Goal: Task Accomplishment & Management: Complete application form

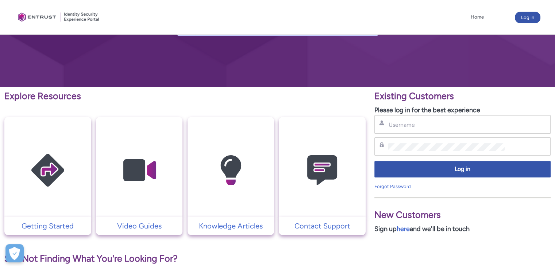
scroll to position [76, 0]
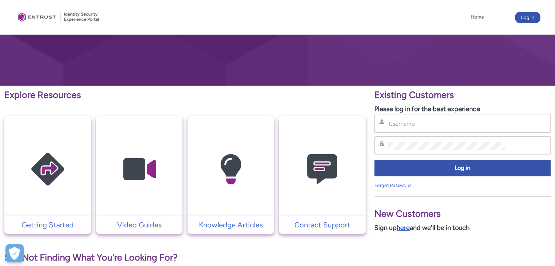
click at [403, 227] on link "here" at bounding box center [403, 228] width 13 height 8
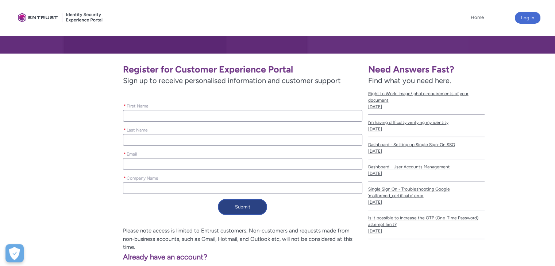
scroll to position [107, 0]
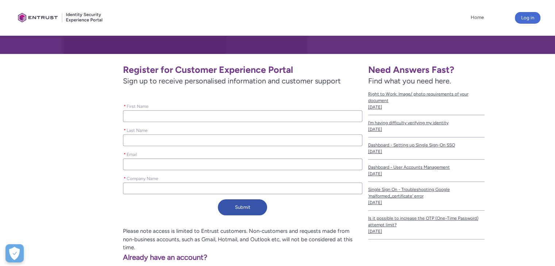
click at [220, 116] on input "* First Name" at bounding box center [242, 117] width 239 height 12
type lightning-primitive-input-simple "S"
type input "S"
type lightning-primitive-input-simple "Su"
type input "Su"
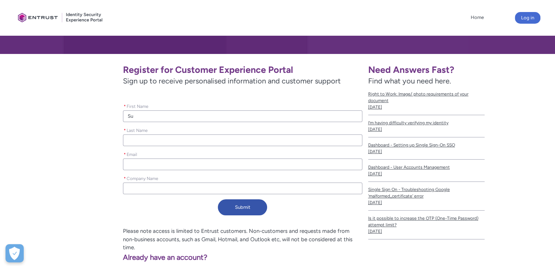
type lightning-primitive-input-simple "Sur"
type input "Sur"
type lightning-primitive-input-simple "Sura"
type input "Sura"
type lightning-primitive-input-simple "Suraj"
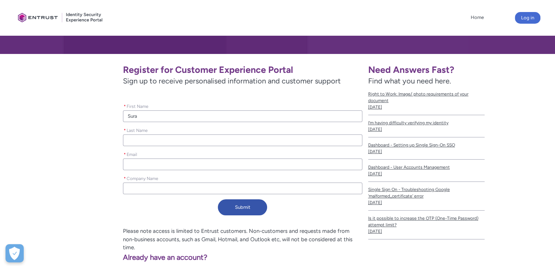
type input "Suraj"
type lightning-primitive-input-simple "Suraj"
type input "Suraj"
type lightning-primitive-input-simple "Suraj"
type input "Suraj"
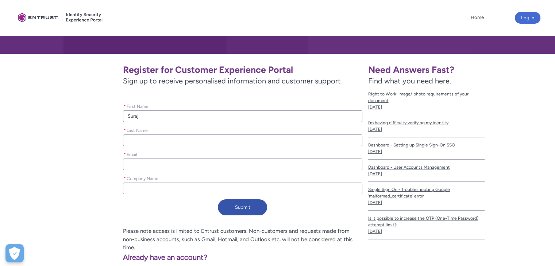
type lightning-primitive-input-simple "K"
type input "K"
type lightning-primitive-input-simple "Ku"
type input "Ku"
type lightning-primitive-input-simple "Kum"
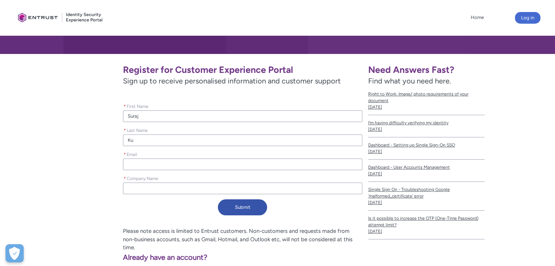
type input "Kum"
type lightning-primitive-input-simple "Kuma"
type input "Kuma"
type lightning-primitive-input-simple "[PERSON_NAME]"
type input "[PERSON_NAME]"
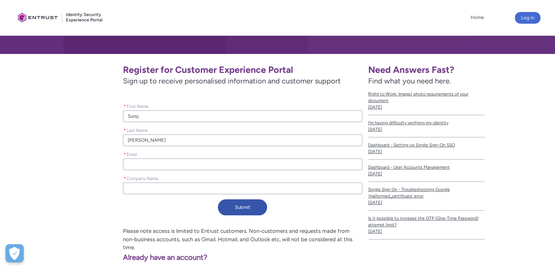
type lightning-primitive-input-simple "s"
type input "s"
type lightning-primitive-input-simple "su"
type input "su"
type lightning-primitive-input-simple "sur"
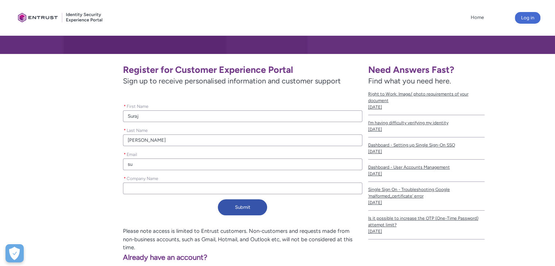
type input "sur"
type lightning-primitive-input-simple "sura"
type input "sura"
type lightning-primitive-input-simple "suraj"
type input "suraj"
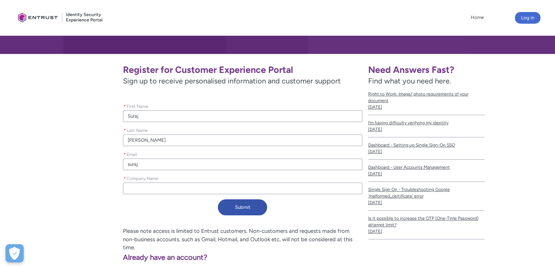
type lightning-primitive-input-simple "surajk"
type input "surajk"
type lightning-primitive-input-simple "suraj"
type input "suraj"
type lightning-primitive-input-simple "suraj@"
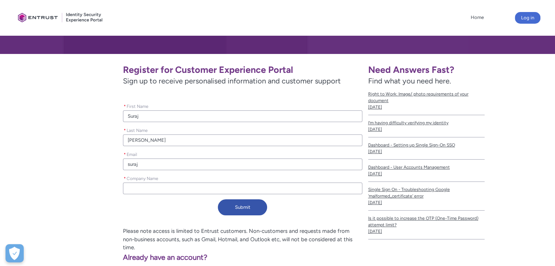
type input "suraj@"
type lightning-primitive-input-simple "suraj@m"
type input "suraj@m"
type lightning-primitive-input-simple "suraj@ma"
type input "suraj@ma"
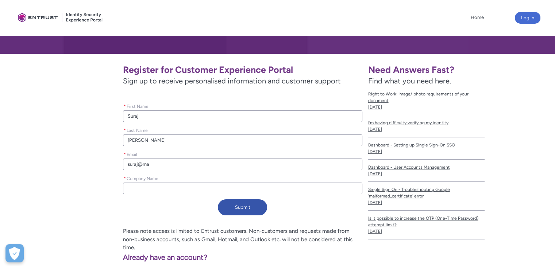
type lightning-primitive-input-simple "suraj@mai"
type input "suraj@mai"
type lightning-primitive-input-simple "suraj@mail"
type input "suraj@mail"
type lightning-primitive-input-simple "suraj@maili"
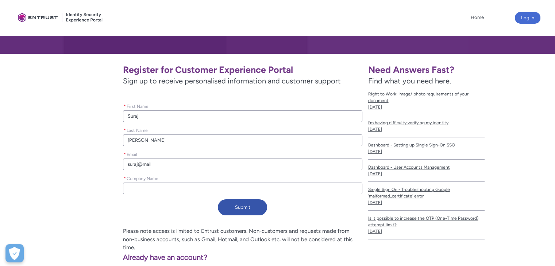
type input "suraj@maili"
type lightning-primitive-input-simple "suraj@mailin"
type input "suraj@mailin"
type lightning-primitive-input-simple "suraj@mailina"
type input "suraj@mailina"
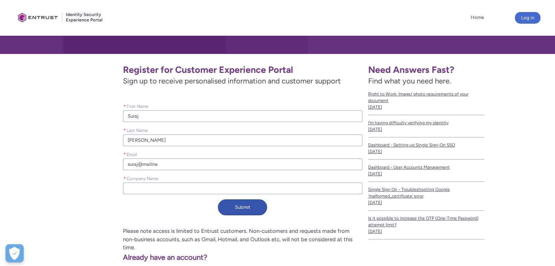
type lightning-primitive-input-simple "suraj@mailinat"
type input "suraj@mailinat"
type lightning-primitive-input-simple "suraj@mailinato"
type input "suraj@mailinato"
type lightning-primitive-input-simple "suraj@mailinator"
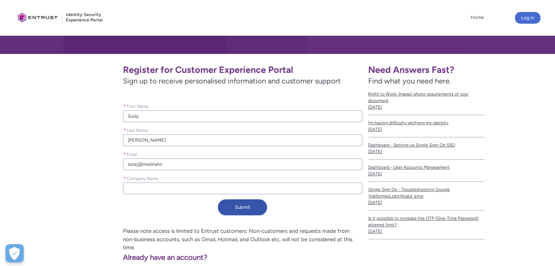
type input "suraj@mailinator"
type lightning-primitive-input-simple "suraj@mailinator."
type input "suraj@mailinator."
type lightning-primitive-input-simple "suraj@mailinator.c"
type input "suraj@mailinator.c"
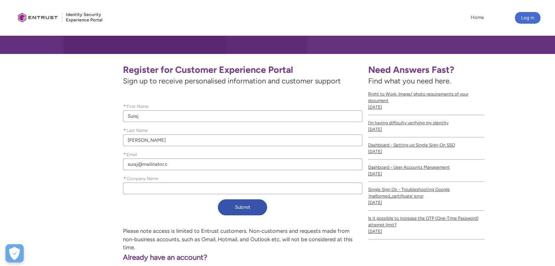
type lightning-primitive-input-simple "[EMAIL_ADDRESS][DOMAIN_NAME]"
type input "[EMAIL_ADDRESS][DOMAIN_NAME]"
type lightning-primitive-input-simple "[EMAIL_ADDRESS][DOMAIN_NAME]"
type input "[EMAIL_ADDRESS][DOMAIN_NAME]"
type lightning-primitive-input-simple "S"
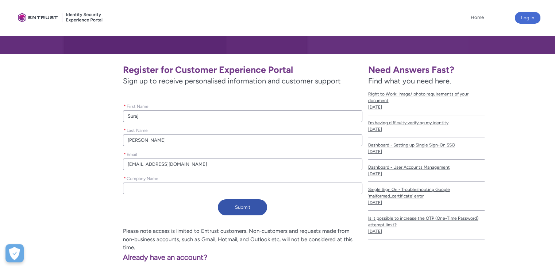
type input "S"
type lightning-primitive-input-simple "Su"
type input "Su"
type lightning-primitive-input-simple "Sur"
type input "Sur"
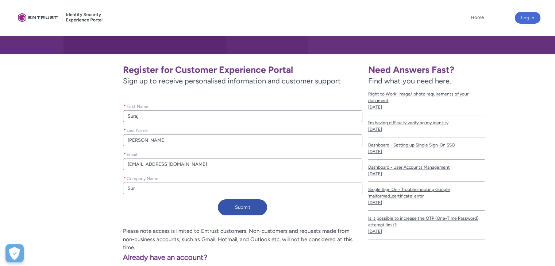
type lightning-primitive-input-simple "Sura"
type input "Sura"
type lightning-primitive-input-simple "Sur"
type input "Sur"
type lightning-primitive-input-simple "Su"
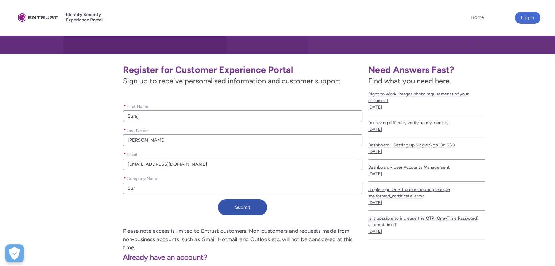
type input "Su"
type lightning-primitive-input-simple "S"
type input "S"
type lightning-primitive-input-simple "S"
type input "S"
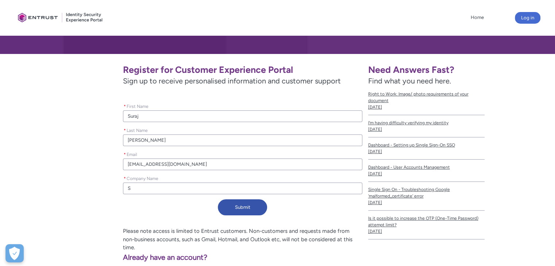
type lightning-primitive-input-simple "Sn"
type input "Sn"
type lightning-primitive-input-simple "Sn"
type input "Sn"
type lightning-primitive-input-simple "Sn S"
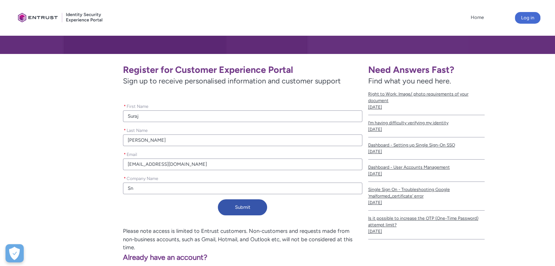
type input "Sn S"
type lightning-primitive-input-simple "Sn So"
type input "Sn So"
type lightning-primitive-input-simple "Sn Sof"
type input "Sn Sof"
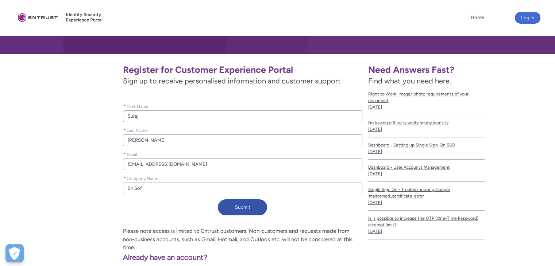
type lightning-primitive-input-simple "Sn Soft"
type input "Sn Soft"
type lightning-primitive-input-simple "Sn Softw"
type input "Sn Softw"
type lightning-primitive-input-simple "Sn Softwa"
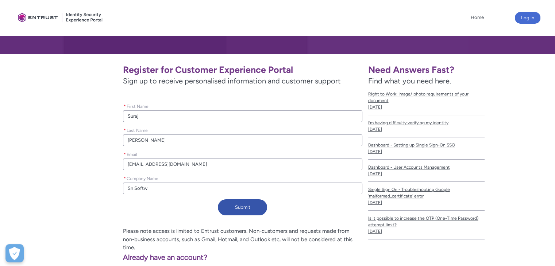
type input "Sn Softwa"
type lightning-primitive-input-simple "Sn Softwar"
type input "Sn Softwar"
type lightning-primitive-input-simple "Sn Software"
type input "Sn Software"
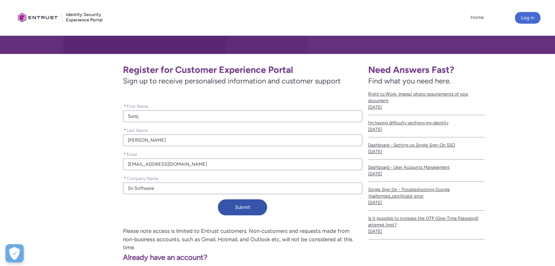
type lightning-primitive-input-simple "Sn Softwares"
type input "Sn Softwares"
click at [237, 212] on button "Submit" at bounding box center [242, 208] width 49 height 16
